Goal: Share content

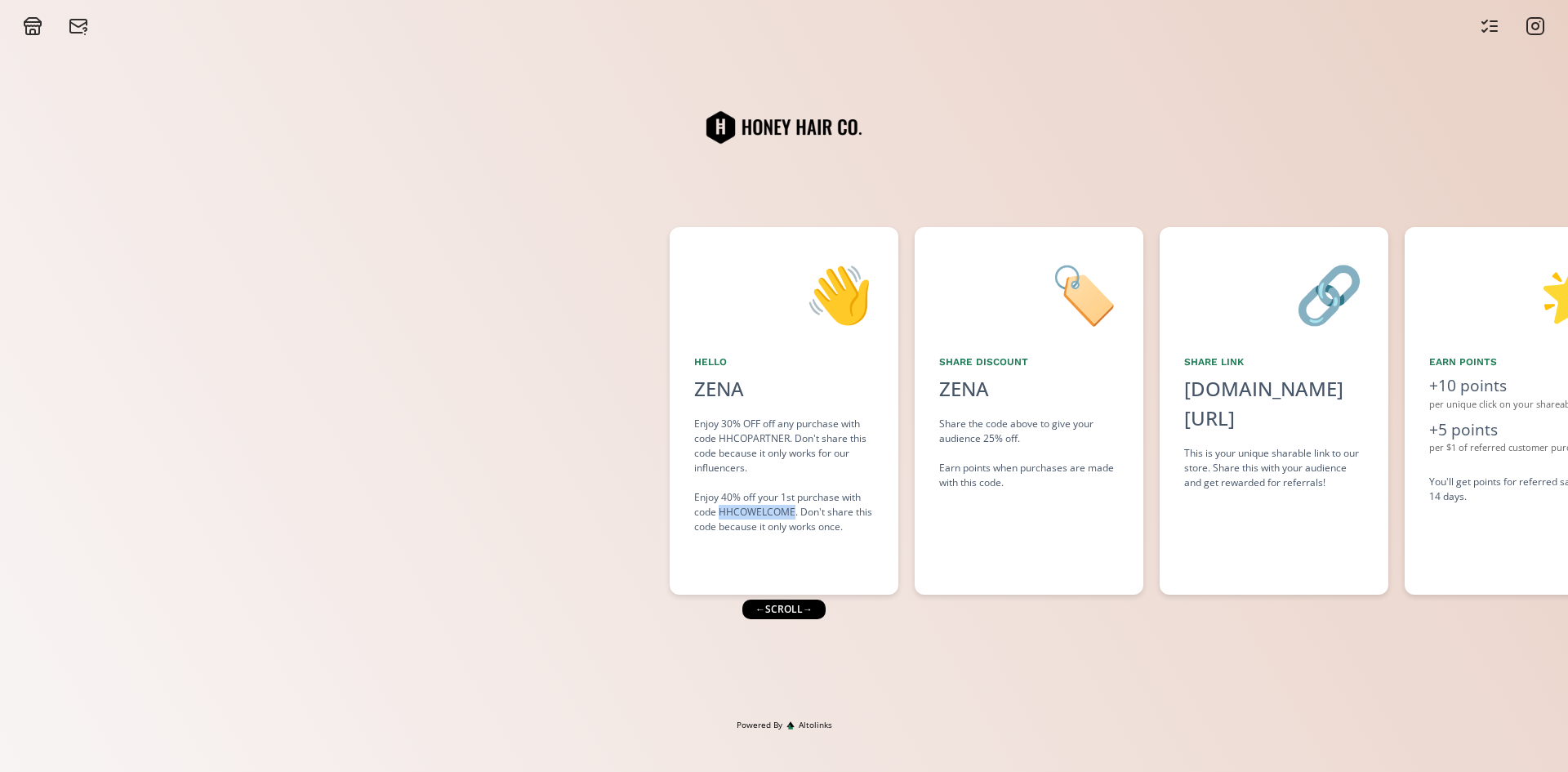
drag, startPoint x: 792, startPoint y: 512, endPoint x: 719, endPoint y: 511, distance: 73.0
click at [719, 511] on div "Enjoy 30% OFF off any purchase with code HHCOPARTNER. Don't share this code bec…" at bounding box center [783, 475] width 179 height 118
copy div "HHCOWELCOME"
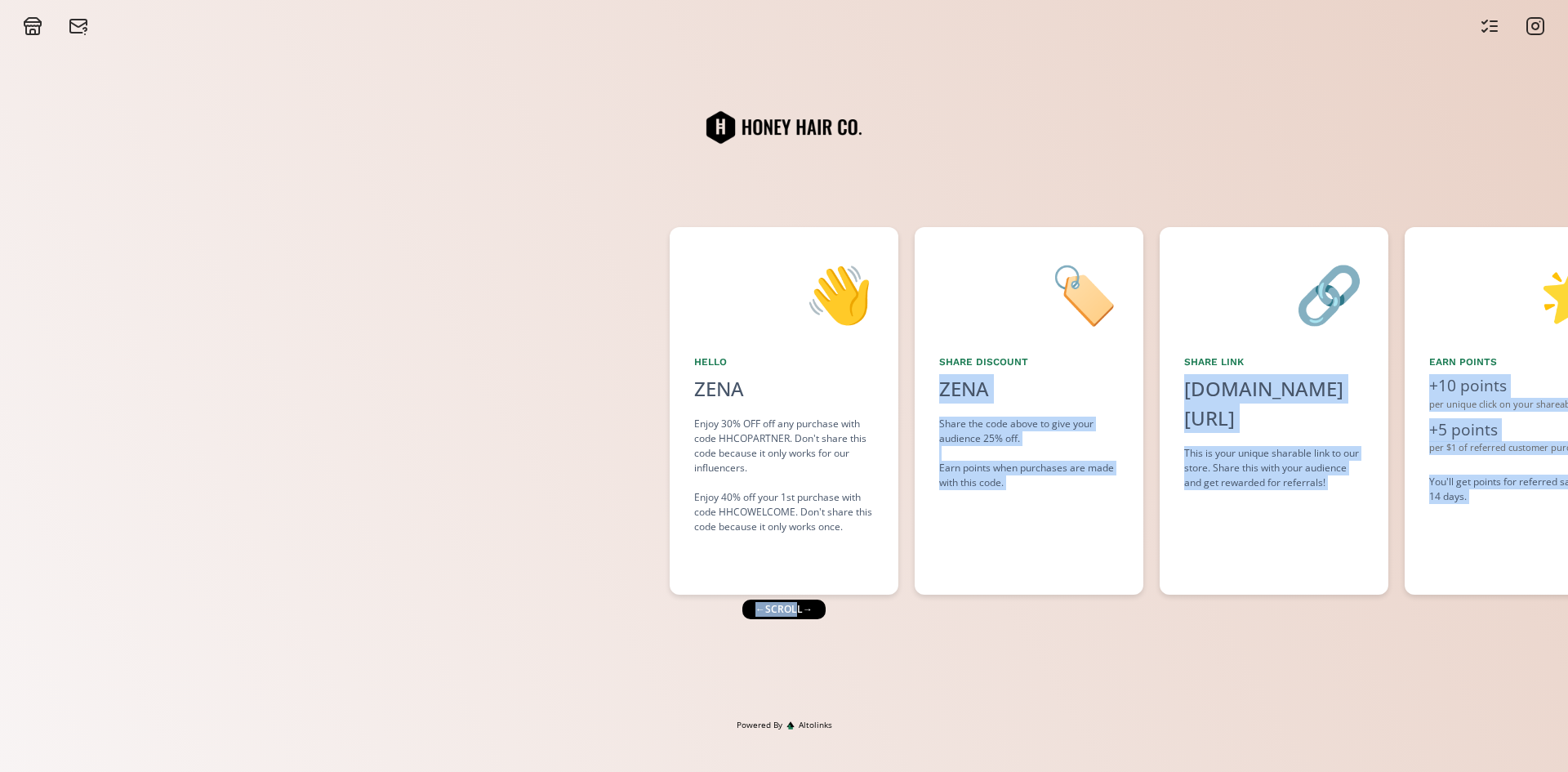
drag, startPoint x: 795, startPoint y: 611, endPoint x: 999, endPoint y: 631, distance: 205.0
click at [913, 607] on div "👋 Hello [PERSON_NAME] Enjoy 30% OFF off any purchase with code HHCOPARTNER. Don…" at bounding box center [784, 377] width 1568 height 683
click at [999, 631] on div "👋 Hello [PERSON_NAME] Enjoy 30% OFF off any purchase with code HHCOPARTNER. Don…" at bounding box center [784, 377] width 1568 height 683
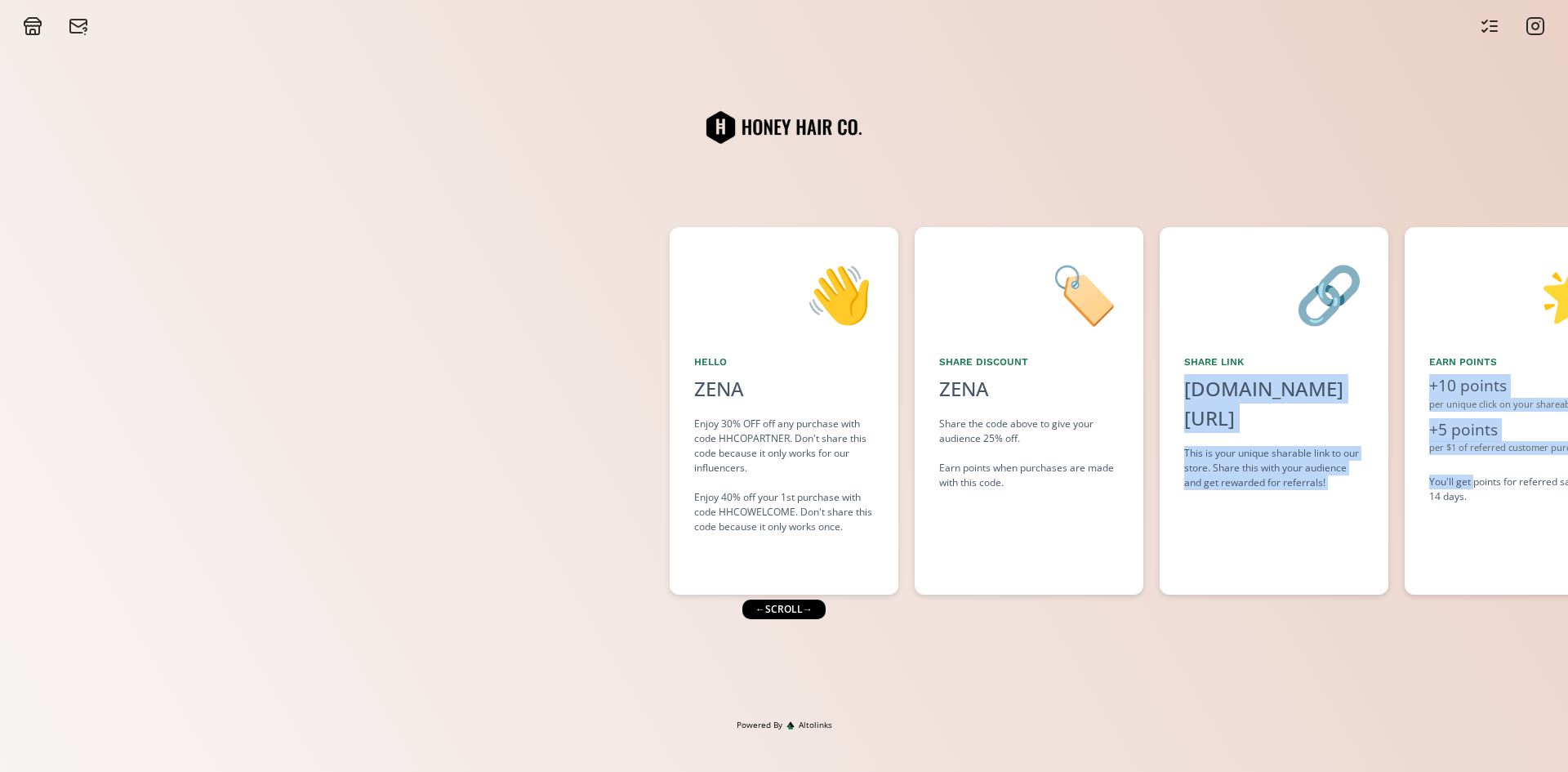
drag, startPoint x: 1374, startPoint y: 478, endPoint x: 841, endPoint y: 584, distance: 543.4
click at [1094, 507] on div "👋 Hello [PERSON_NAME] Enjoy 30% OFF off any purchase with code HHCOPARTNER. Don…" at bounding box center [784, 411] width 1568 height 384
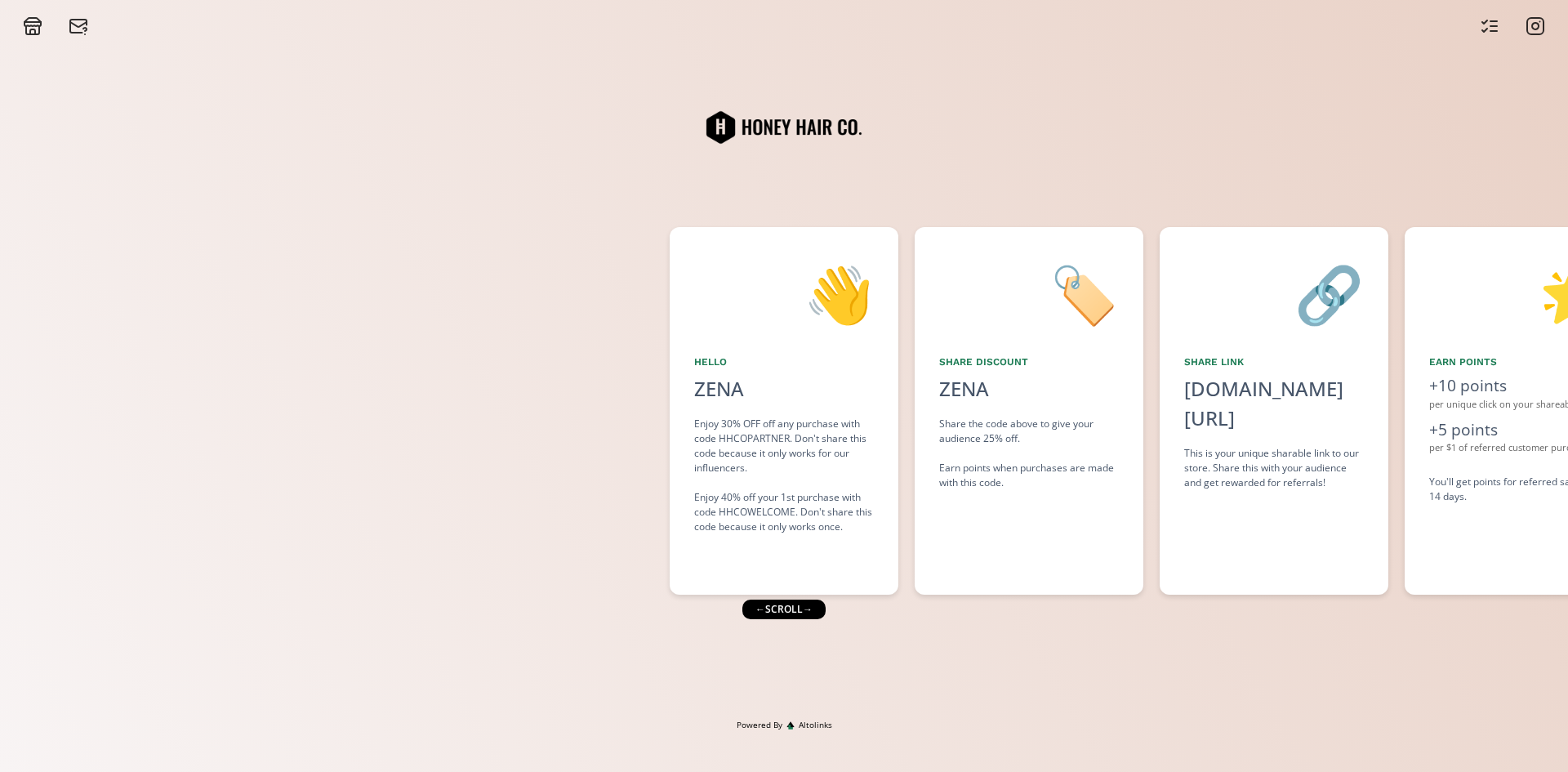
click at [755, 614] on div "← scroll →" at bounding box center [784, 610] width 84 height 20
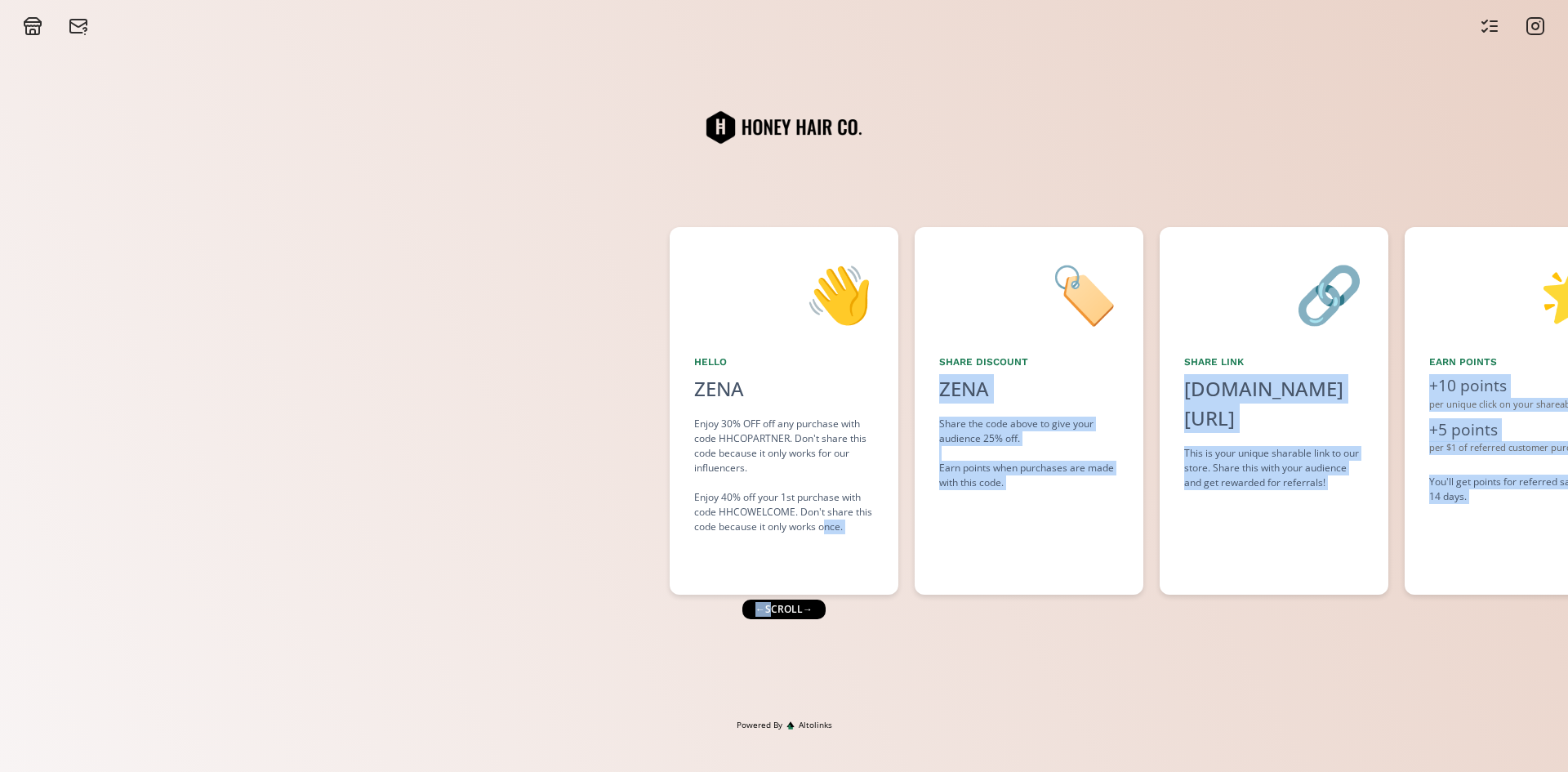
drag, startPoint x: 774, startPoint y: 612, endPoint x: 827, endPoint y: 606, distance: 53.3
click at [827, 606] on div "👋 Hello [PERSON_NAME] Enjoy 30% OFF off any purchase with code HHCOPARTNER. Don…" at bounding box center [784, 377] width 1568 height 683
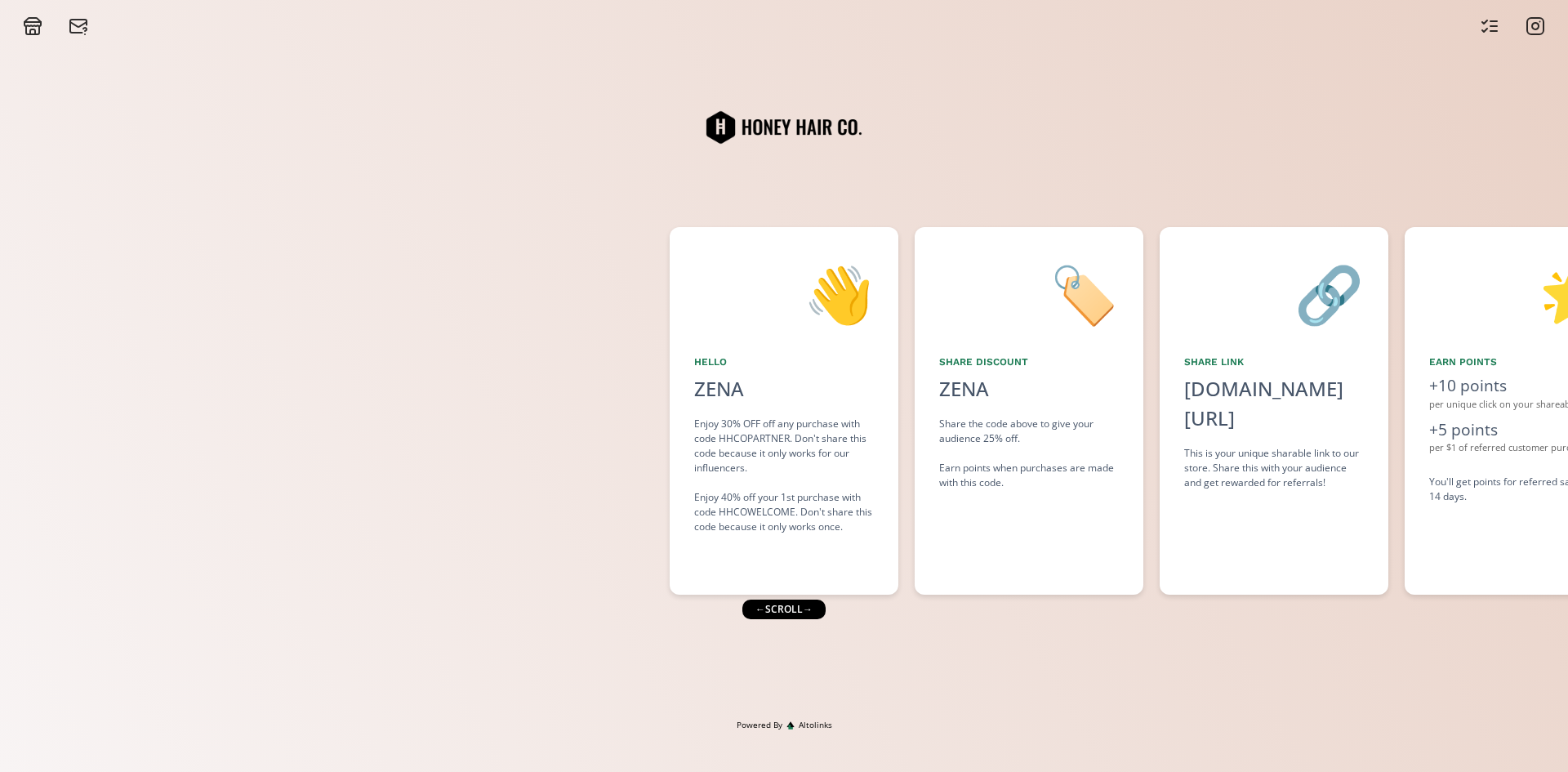
click at [819, 608] on div "← scroll →" at bounding box center [784, 610] width 84 height 20
click at [818, 608] on div "← scroll →" at bounding box center [784, 610] width 84 height 20
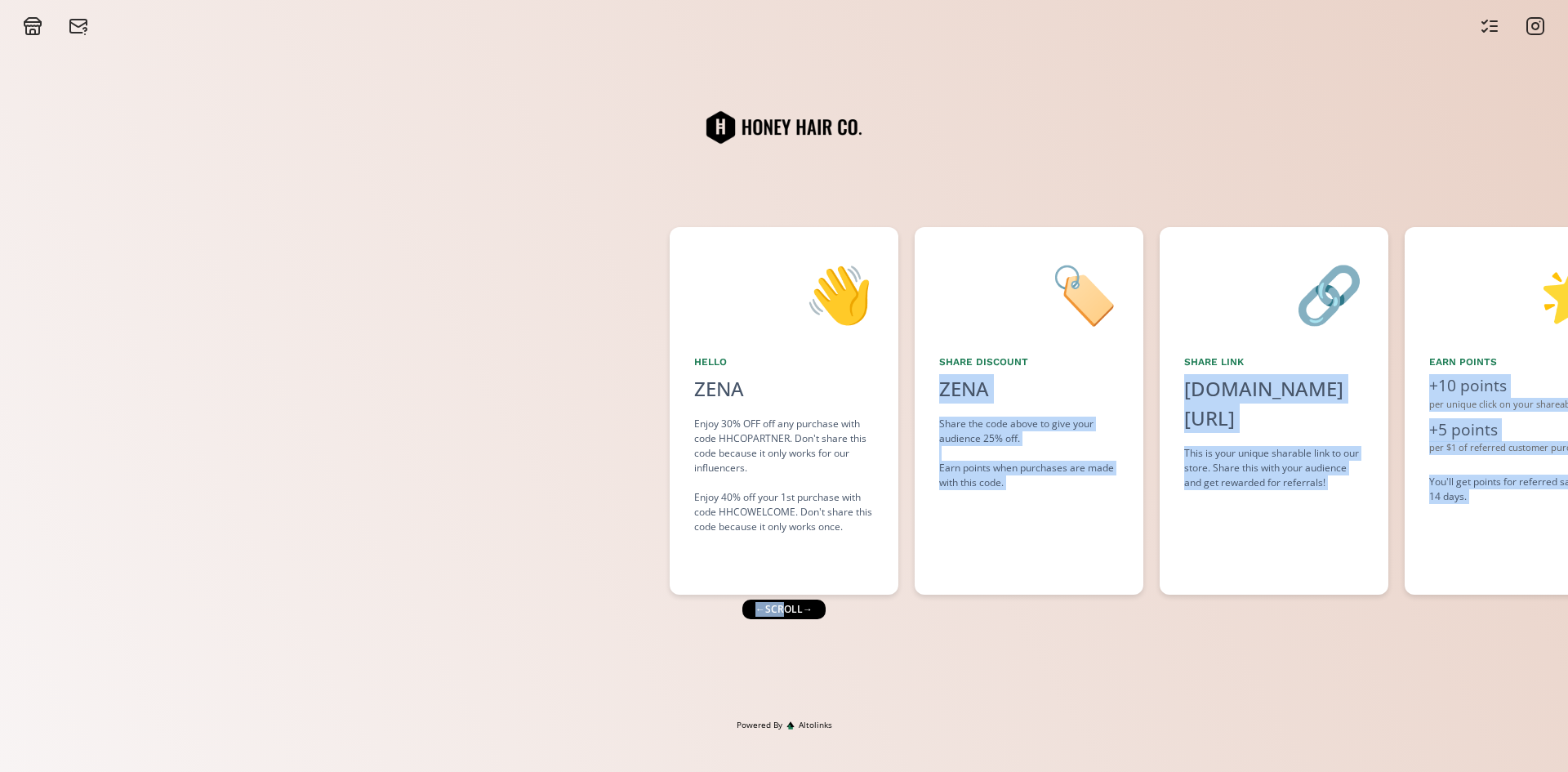
drag, startPoint x: 779, startPoint y: 614, endPoint x: 890, endPoint y: 594, distance: 112.8
click at [848, 613] on div "👋 Hello [PERSON_NAME] Enjoy 30% OFF off any purchase with code HHCOPARTNER. Don…" at bounding box center [784, 377] width 1568 height 683
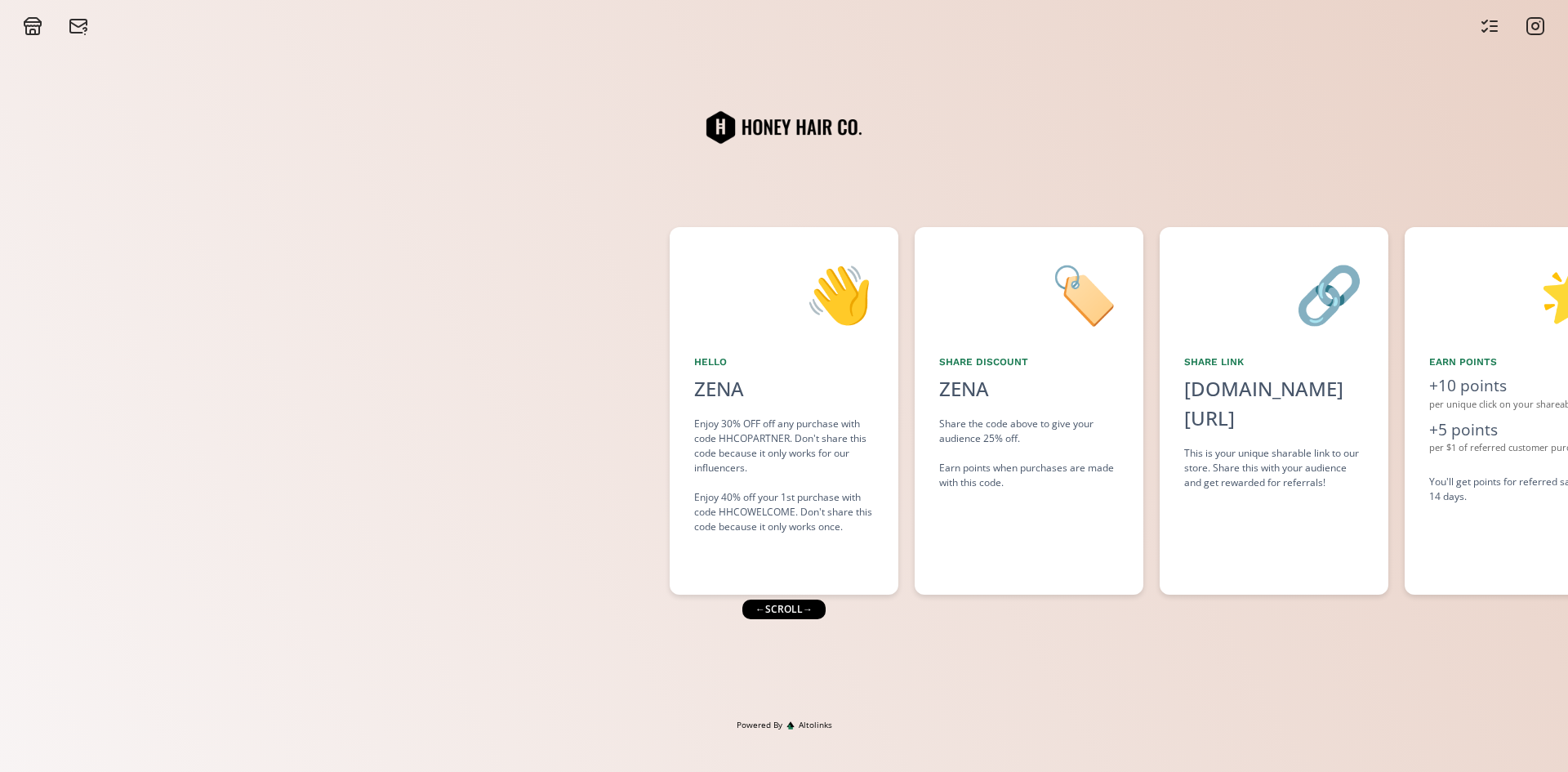
click at [1415, 52] on div "👋 Hello [PERSON_NAME] Enjoy 30% OFF off any purchase with code HHCOPARTNER. Don…" at bounding box center [784, 377] width 1568 height 683
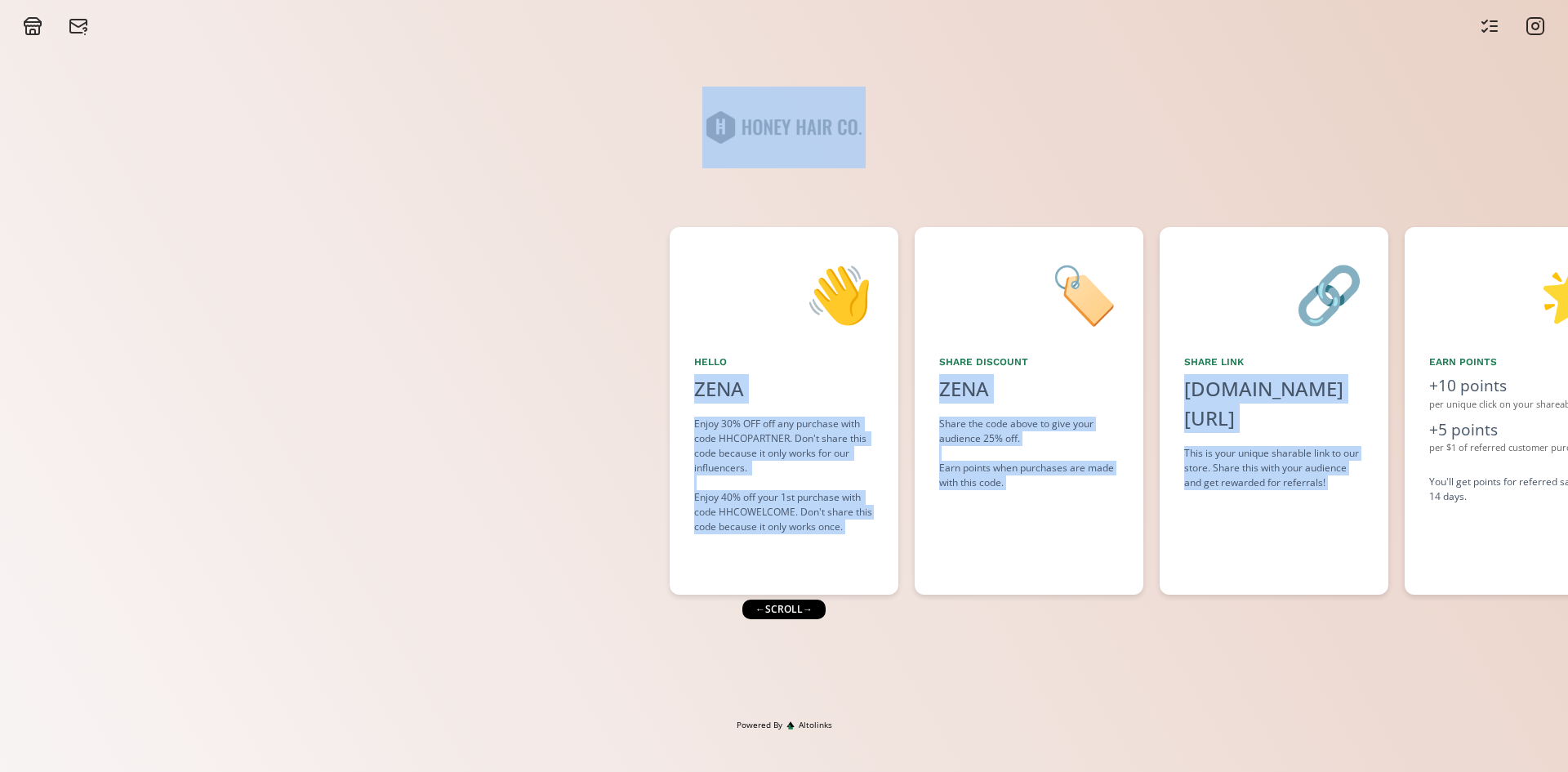
click at [1430, 66] on div "👋 Hello [PERSON_NAME] Enjoy 30% OFF off any purchase with code HHCOPARTNER. Don…" at bounding box center [784, 377] width 1568 height 683
click at [1511, 123] on div "👋 Hello [PERSON_NAME] Enjoy 30% OFF off any purchase with code HHCOPARTNER. Don…" at bounding box center [784, 377] width 1568 height 683
click at [888, 661] on div "👋 Hello [PERSON_NAME] Enjoy 30% OFF off any purchase with code HHCOPARTNER. Don…" at bounding box center [784, 377] width 1568 height 683
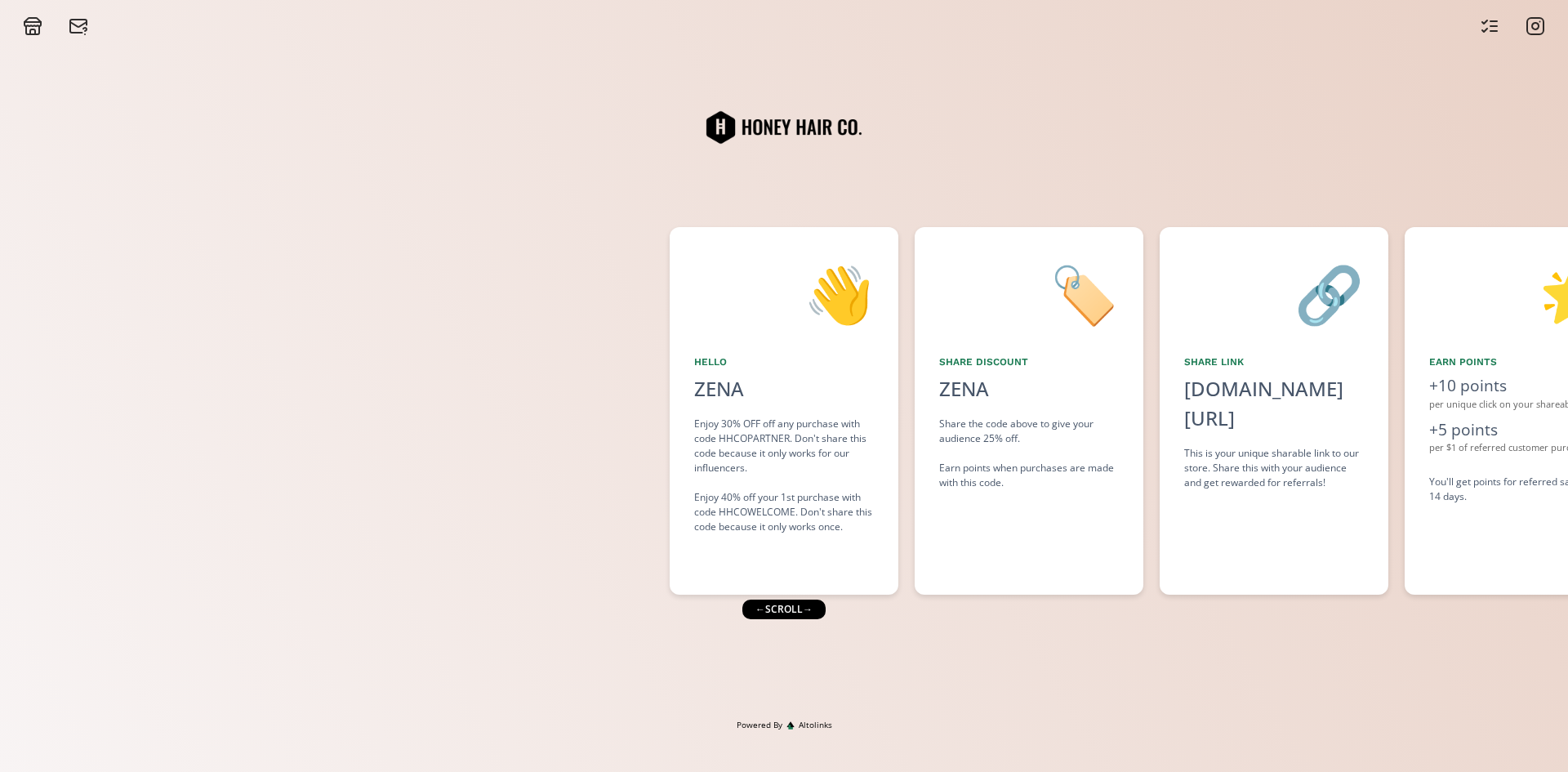
click at [781, 604] on div "← scroll →" at bounding box center [784, 610] width 84 height 20
